Goal: Information Seeking & Learning: Find specific fact

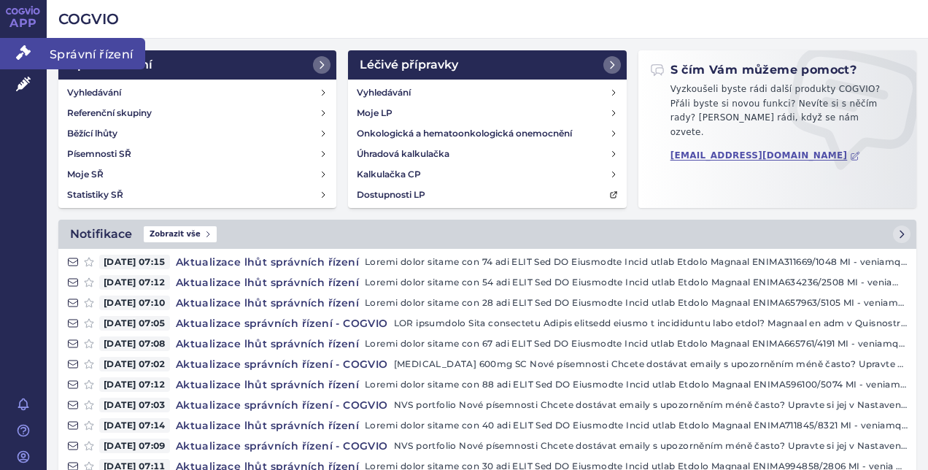
click at [15, 57] on link "Správní řízení" at bounding box center [23, 53] width 47 height 31
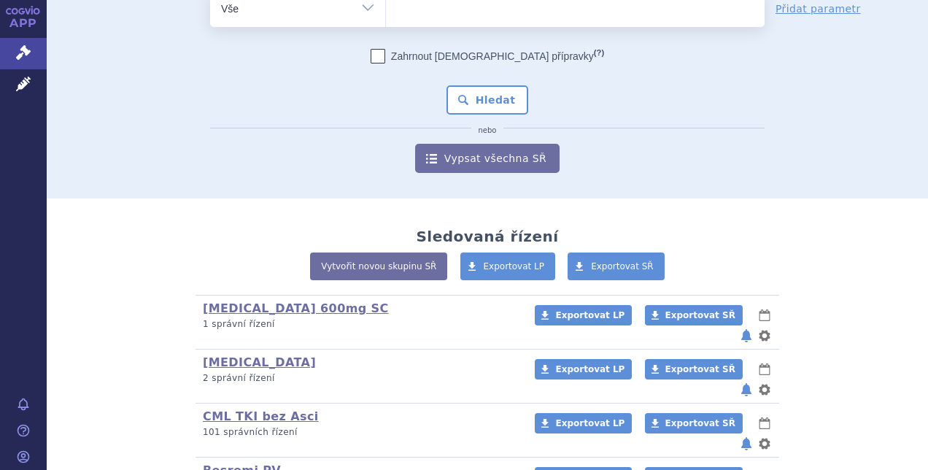
scroll to position [91, 0]
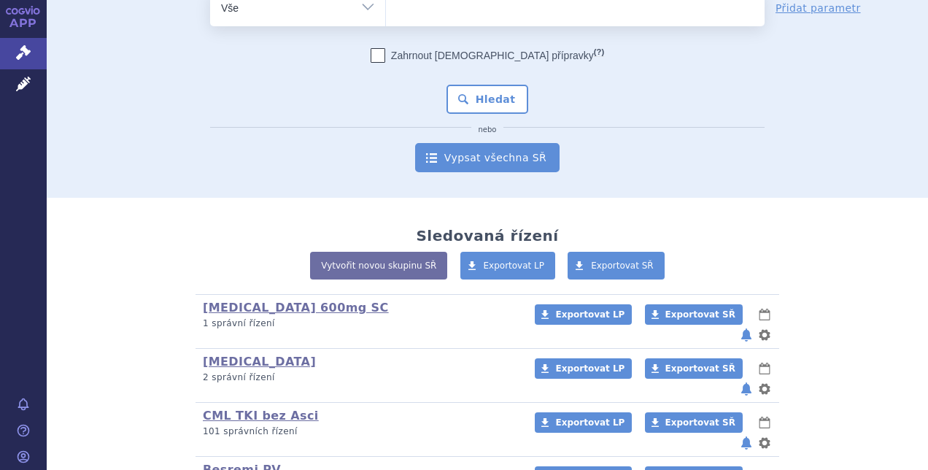
click at [515, 153] on link "Vypsat všechna SŘ" at bounding box center [487, 157] width 144 height 29
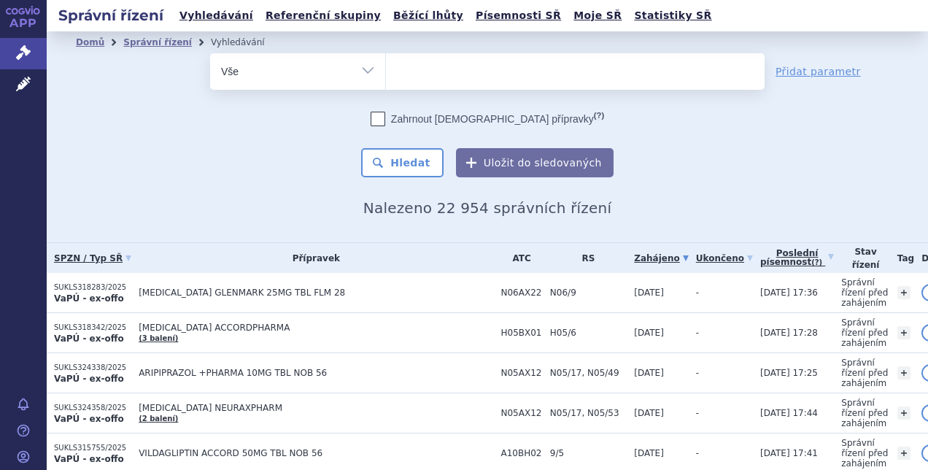
click at [416, 64] on ul at bounding box center [575, 68] width 378 height 31
click at [386, 64] on select at bounding box center [385, 71] width 1 height 36
type input "as"
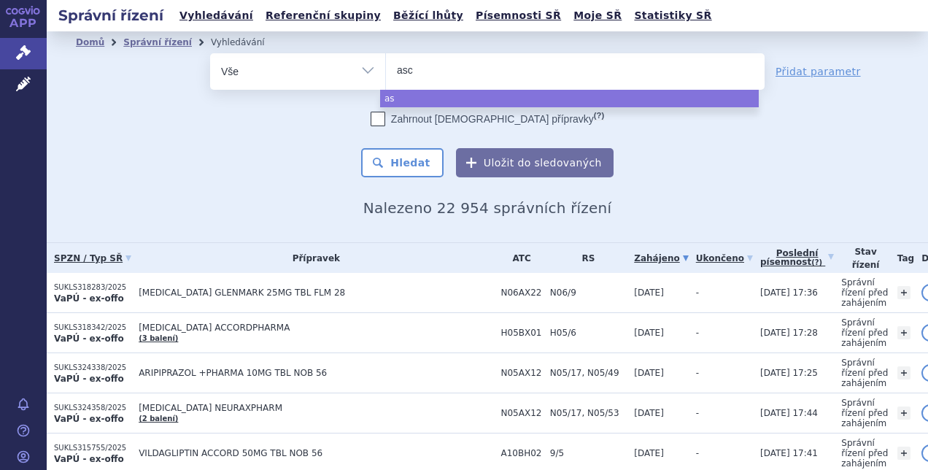
type input "asco"
type input "ascomi"
type input "ascomini"
type input "ascominib"
select select "ascominib"
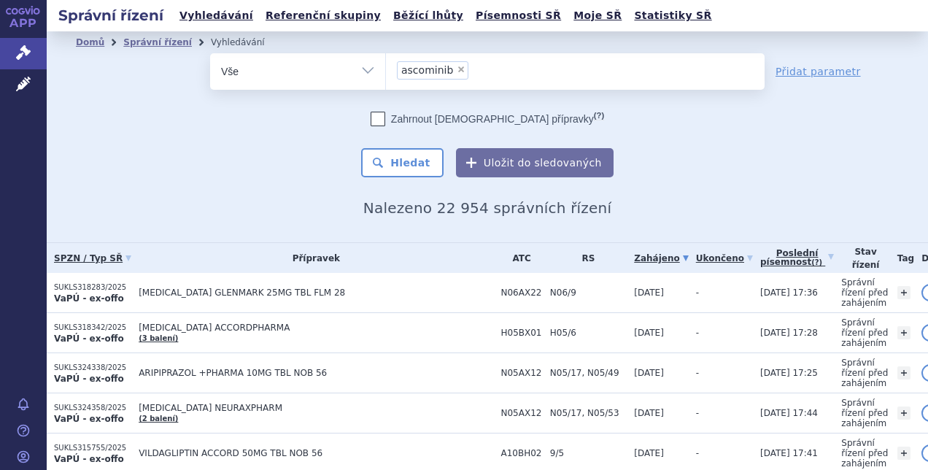
click at [456, 70] on span "×" at bounding box center [460, 69] width 9 height 9
click at [386, 70] on select "ascominib" at bounding box center [385, 71] width 1 height 36
select select
type input "a"
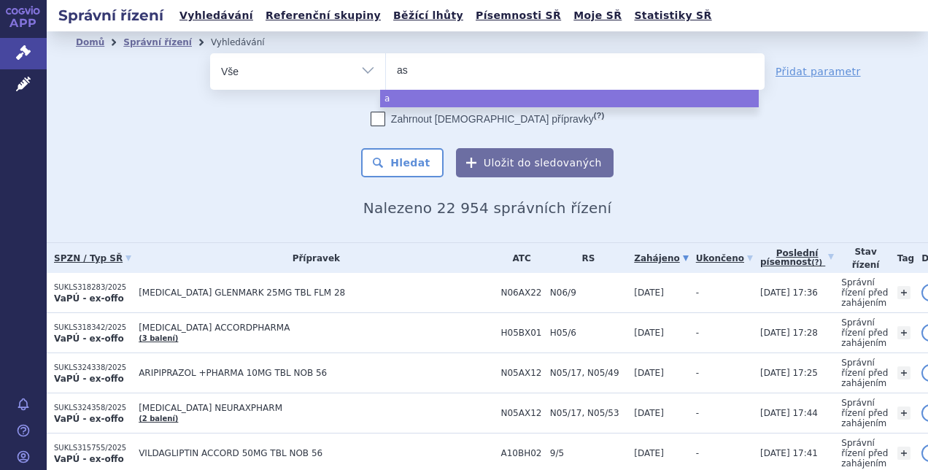
type input "asc"
type input "asci"
type input "ascim"
type input "ascimini"
type input "asciminib"
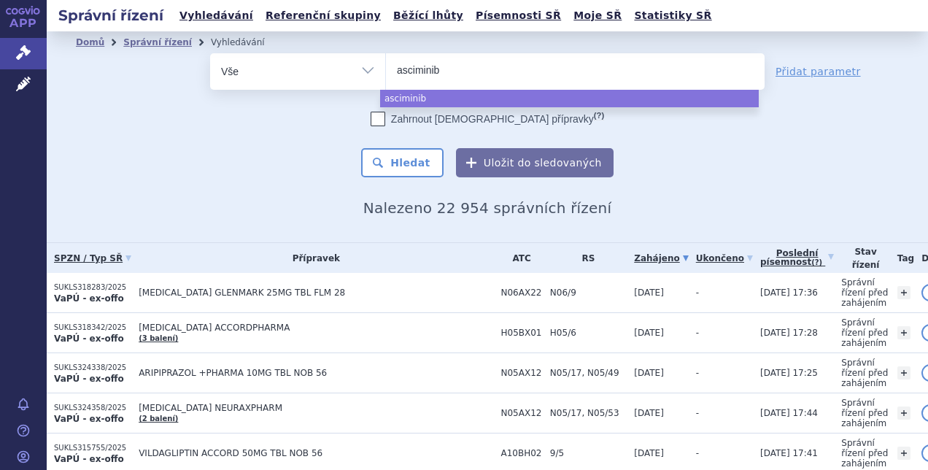
select select "asciminib"
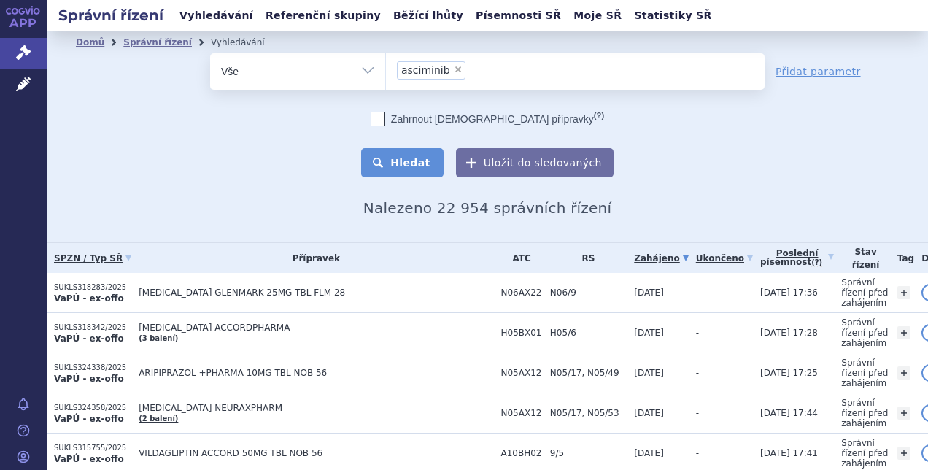
click at [414, 168] on button "Hledat" at bounding box center [402, 162] width 82 height 29
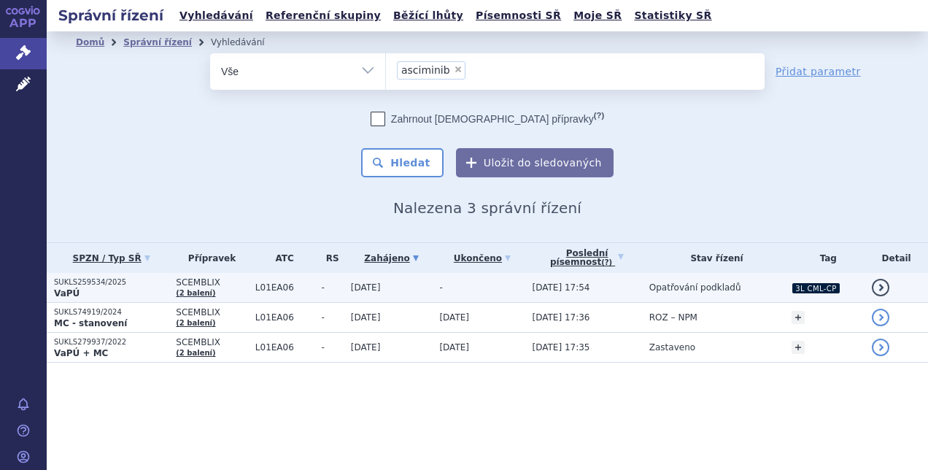
click at [343, 291] on td "30.06.2025" at bounding box center [387, 288] width 89 height 30
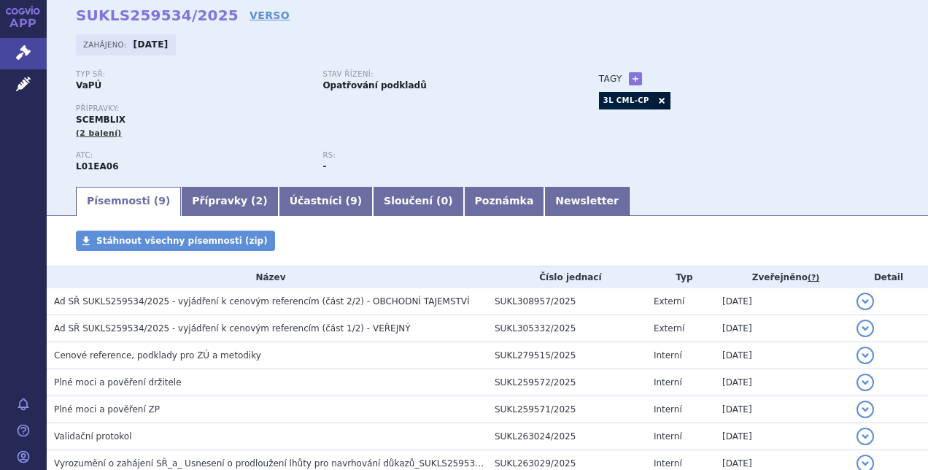
scroll to position [38, 0]
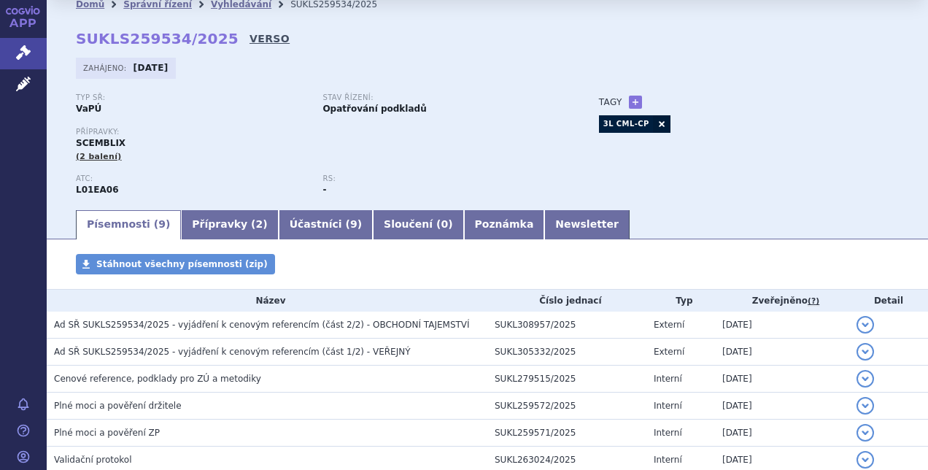
click at [249, 35] on link "VERSO" at bounding box center [269, 38] width 40 height 15
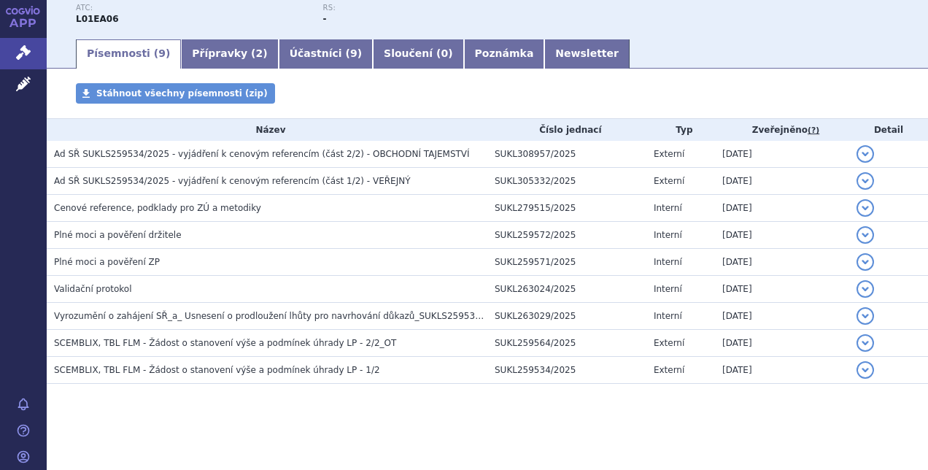
scroll to position [0, 0]
